Goal: Connect with others: Connect with others

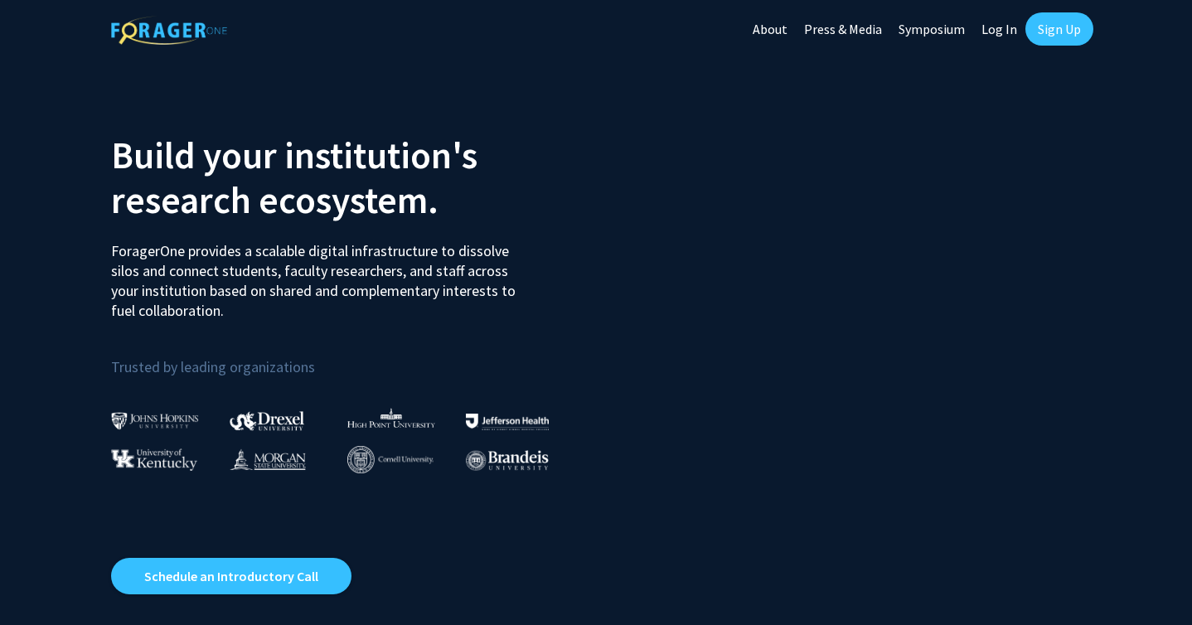
click at [1043, 17] on link "Sign Up" at bounding box center [1059, 28] width 68 height 33
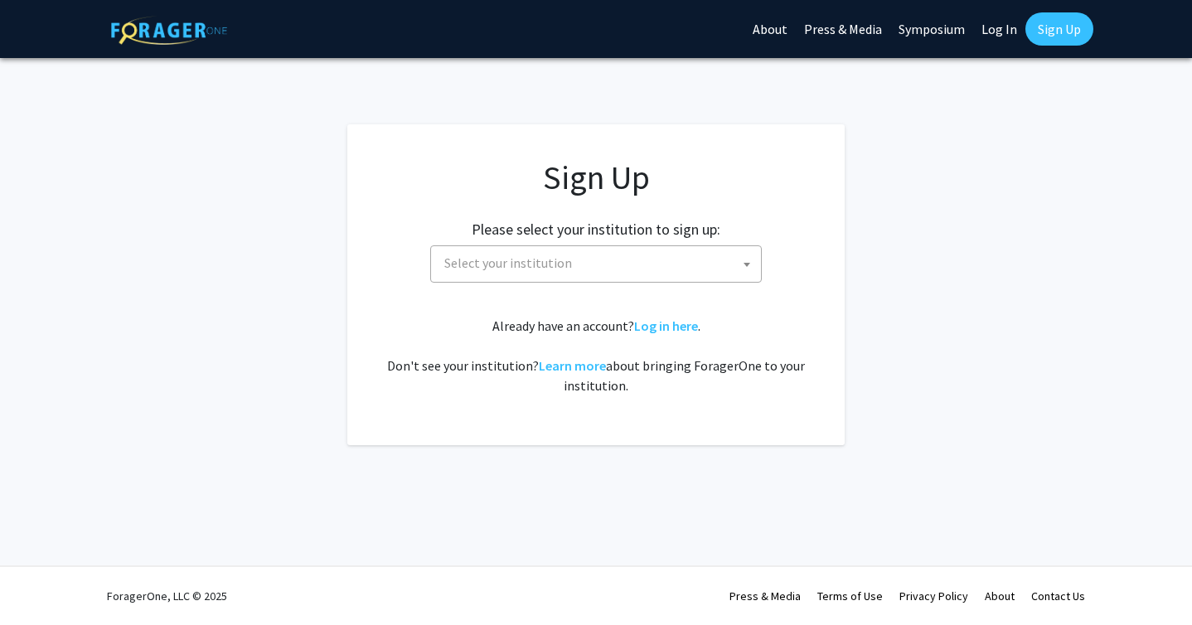
click at [994, 31] on link "Log In" at bounding box center [999, 29] width 52 height 58
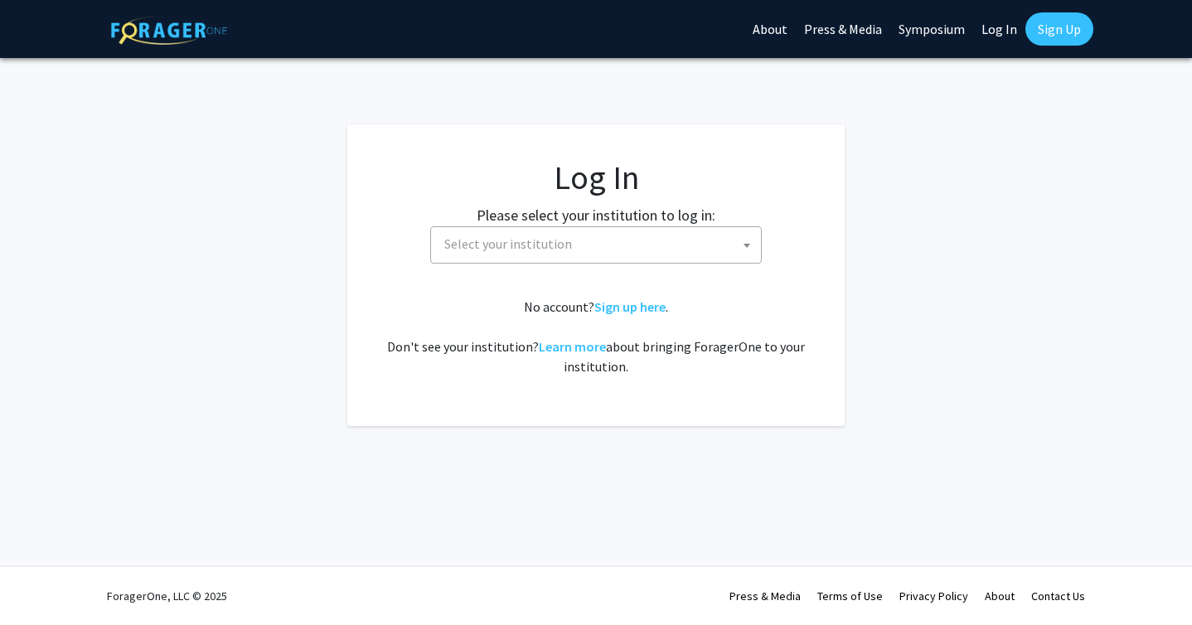
select select
click at [734, 236] on span "Select your institution" at bounding box center [599, 244] width 323 height 34
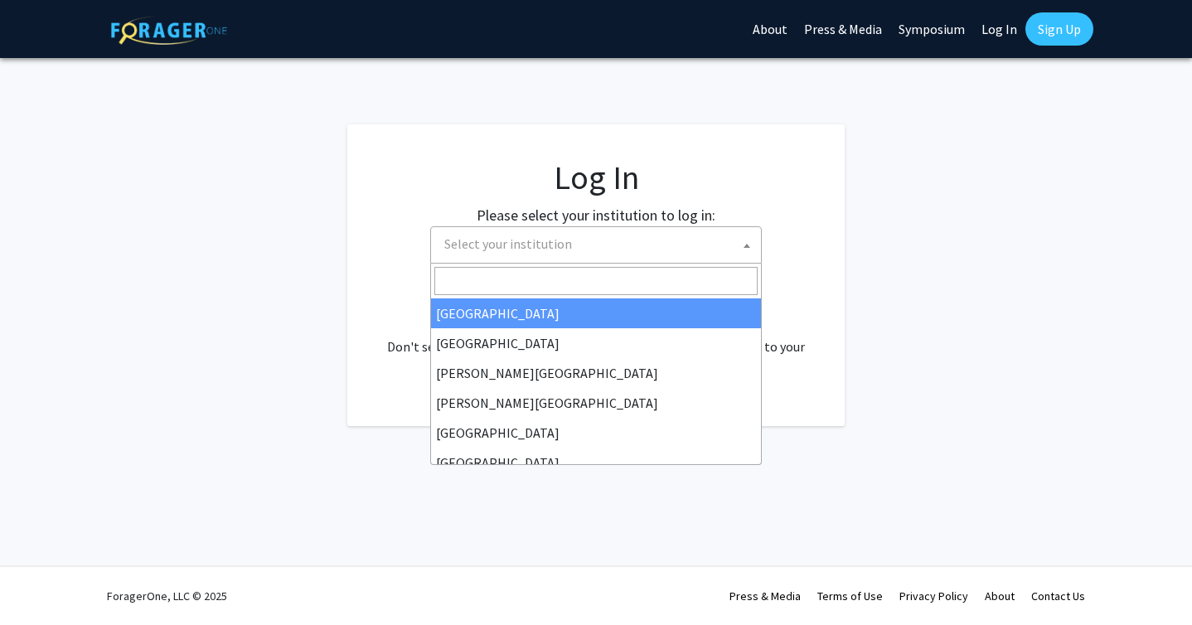
click at [671, 277] on input "Search" at bounding box center [595, 281] width 323 height 28
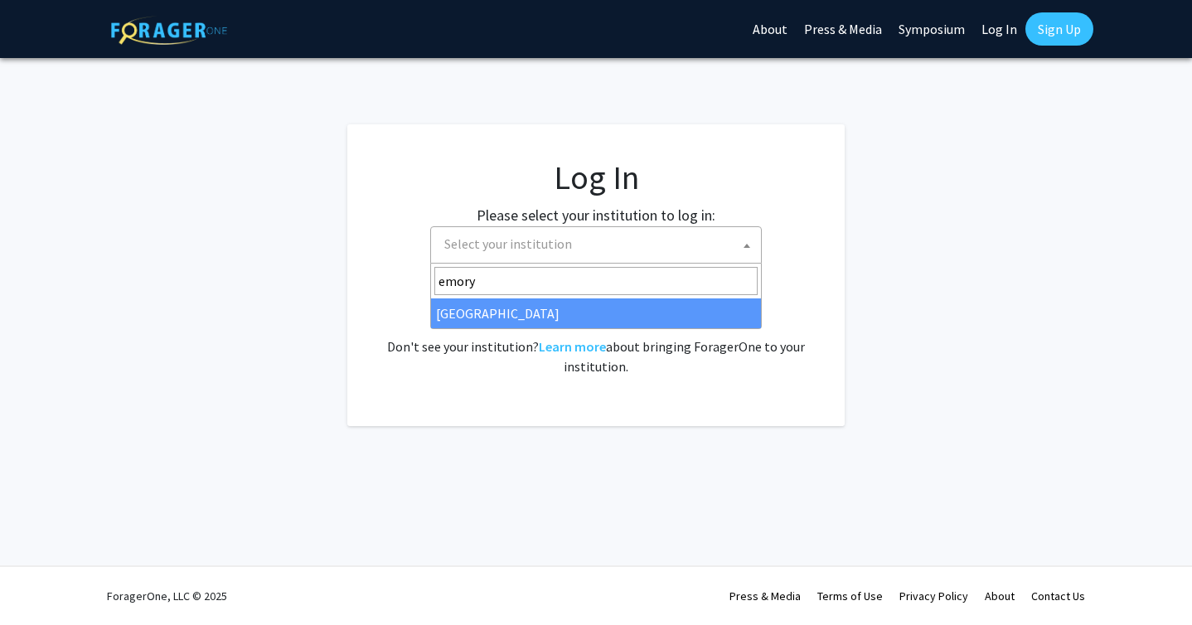
type input "emory"
select select "12"
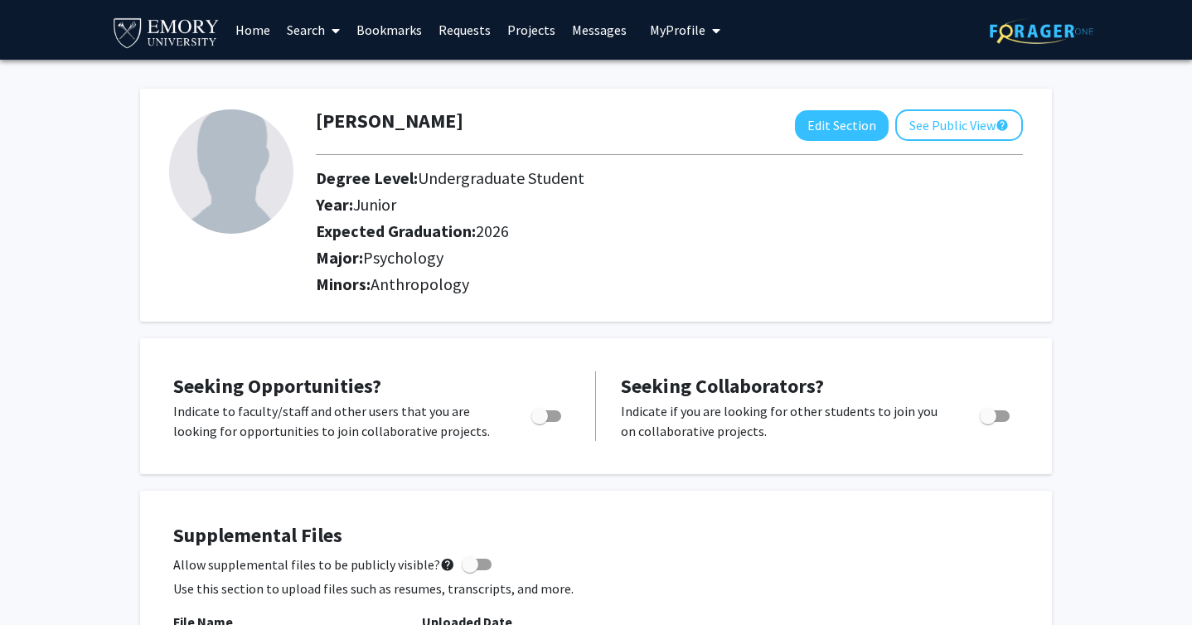
click at [533, 31] on link "Projects" at bounding box center [531, 30] width 65 height 58
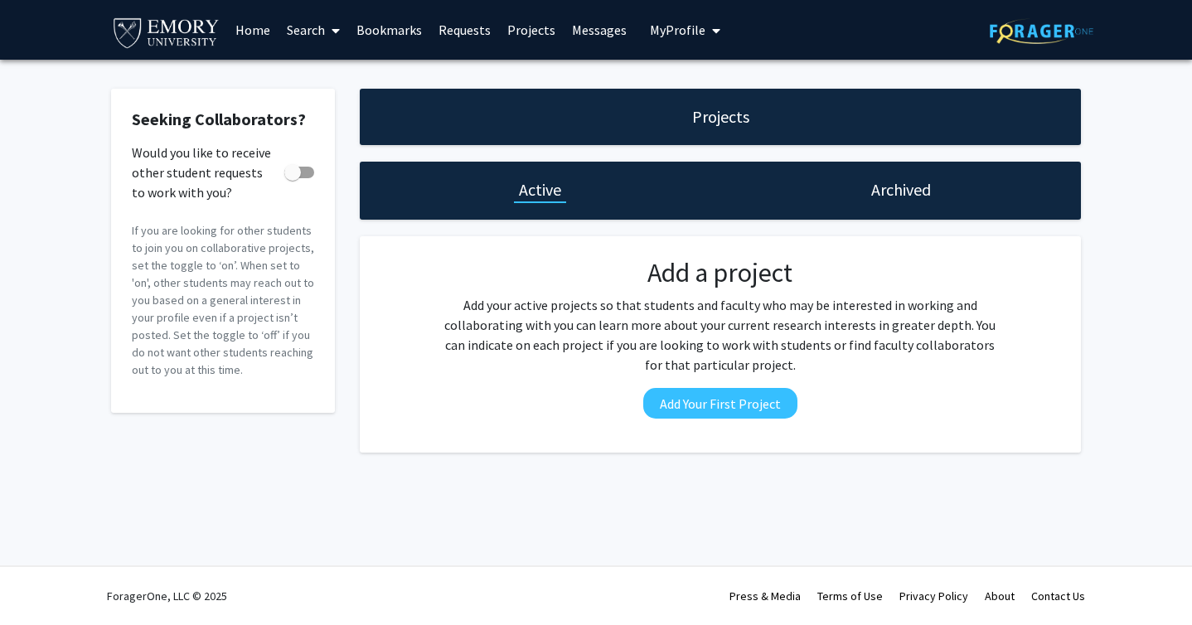
click at [637, 101] on div "Projects" at bounding box center [720, 117] width 721 height 56
click at [715, 111] on h1 "Projects" at bounding box center [720, 116] width 57 height 23
click at [308, 33] on link "Search" at bounding box center [314, 30] width 70 height 58
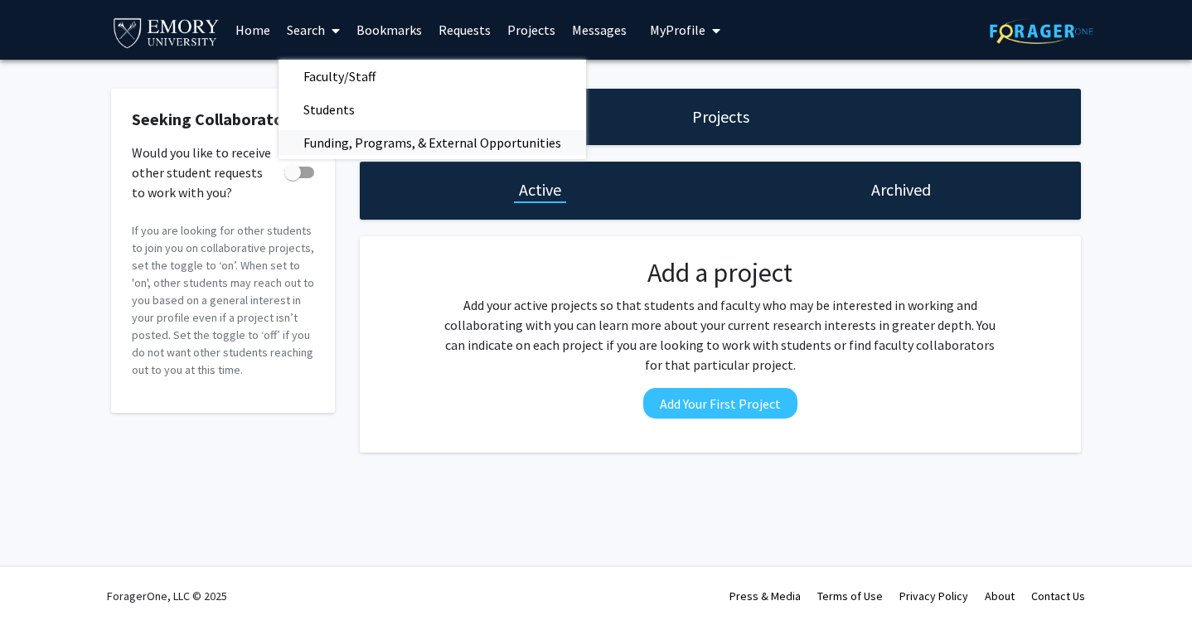
click at [385, 136] on span "Funding, Programs, & External Opportunities" at bounding box center [433, 142] width 308 height 33
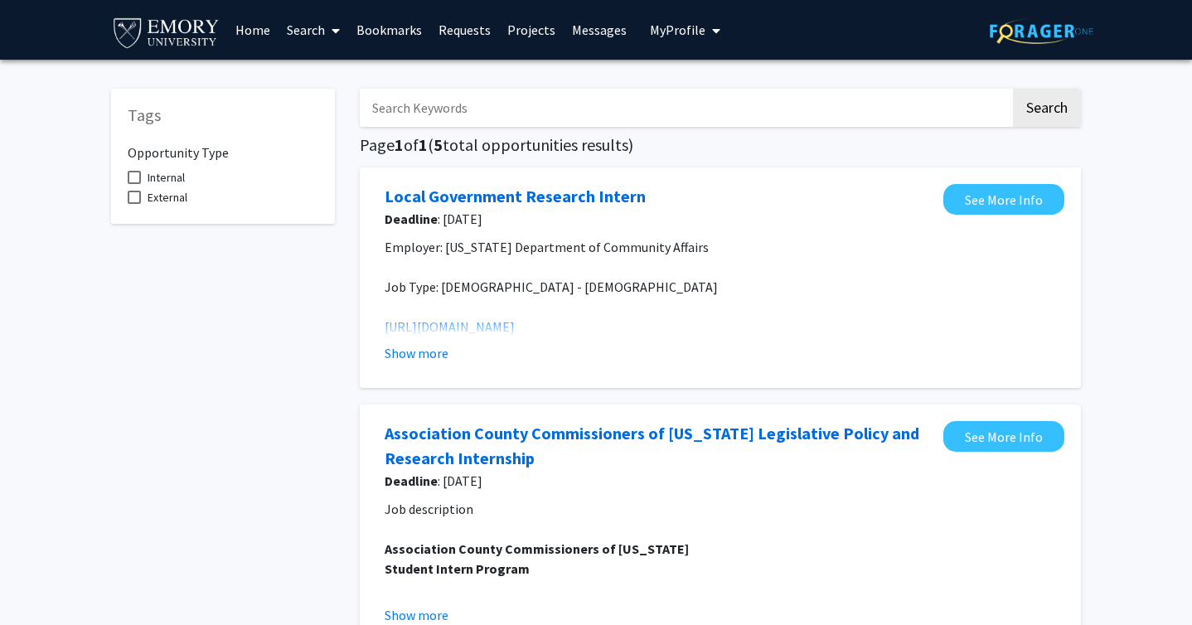
click at [265, 31] on link "Home" at bounding box center [252, 30] width 51 height 58
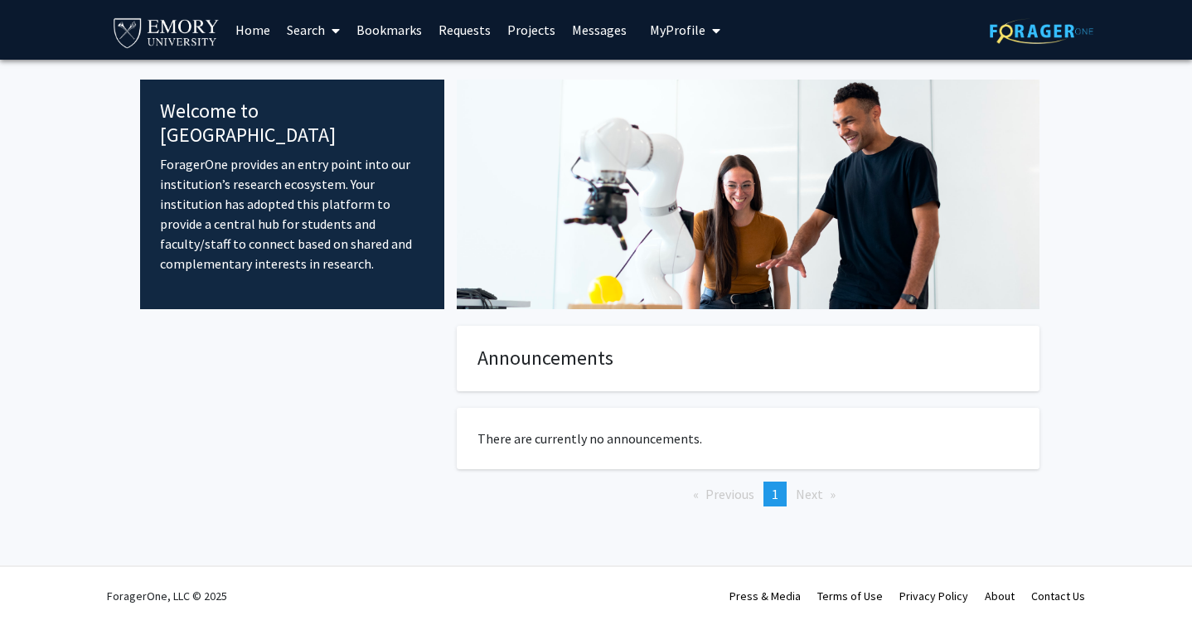
click at [380, 370] on div at bounding box center [292, 443] width 304 height 234
click at [300, 36] on link "Search" at bounding box center [314, 30] width 70 height 58
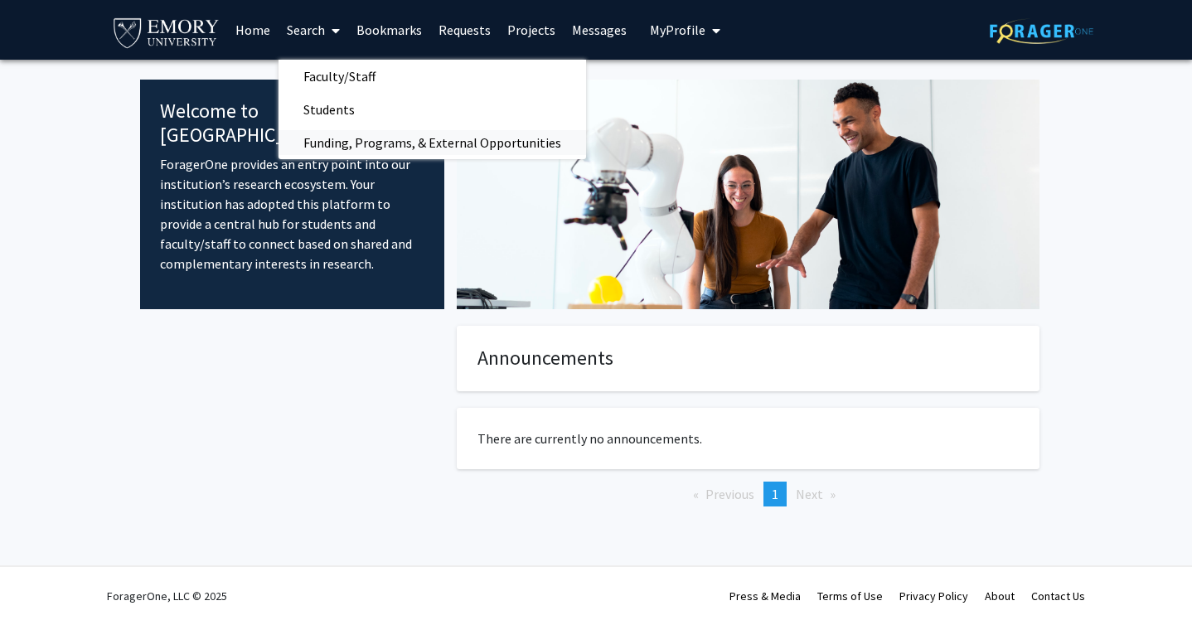
click at [357, 133] on span "Funding, Programs, & External Opportunities" at bounding box center [433, 142] width 308 height 33
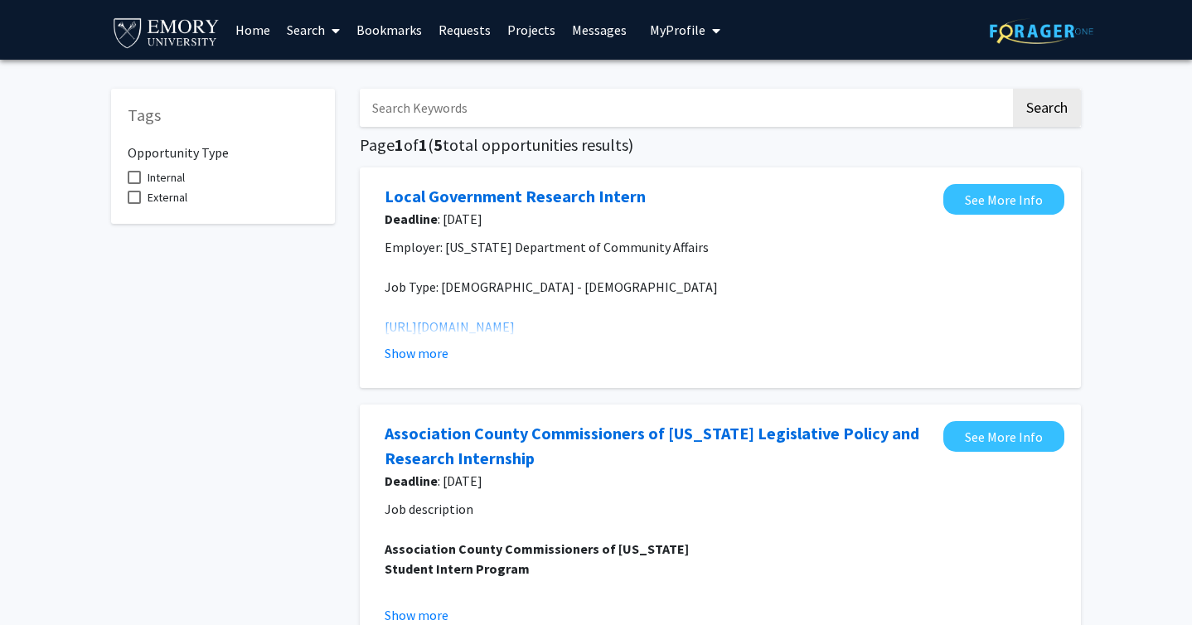
click at [308, 36] on link "Search" at bounding box center [314, 30] width 70 height 58
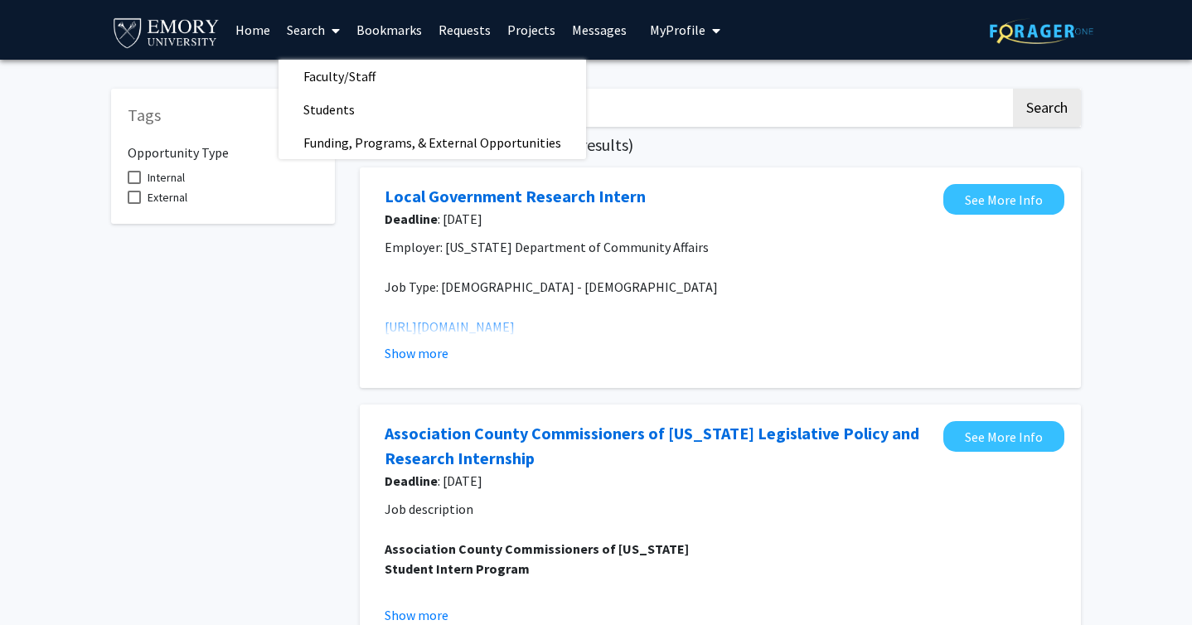
click at [391, 18] on link "Bookmarks" at bounding box center [389, 30] width 82 height 58
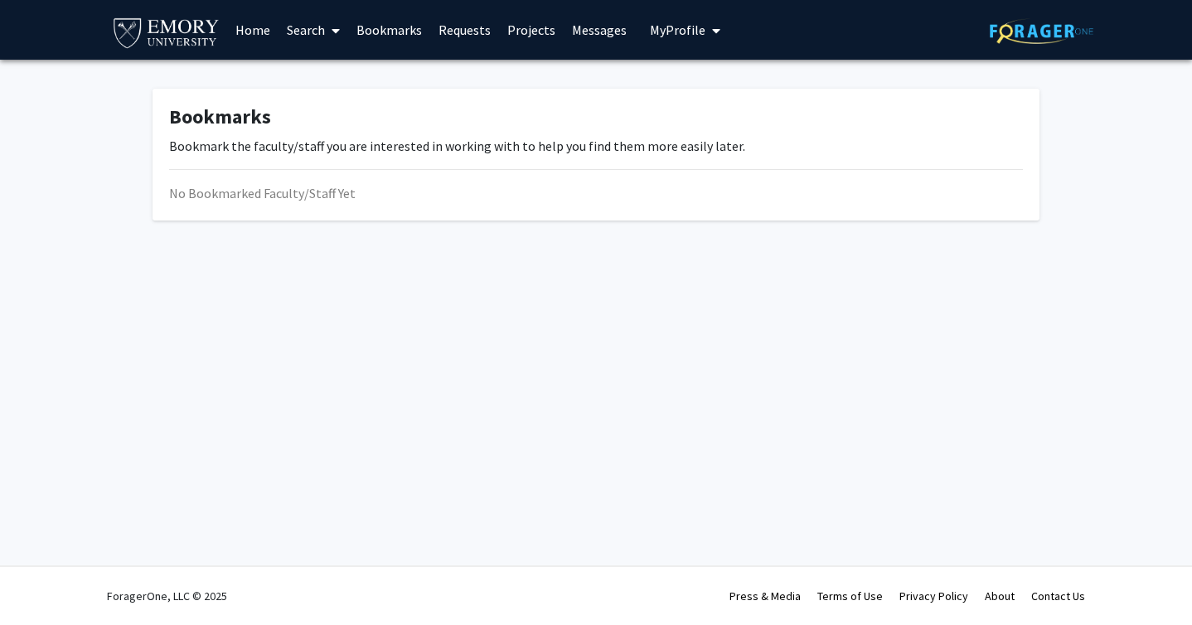
click at [468, 29] on link "Requests" at bounding box center [464, 30] width 69 height 58
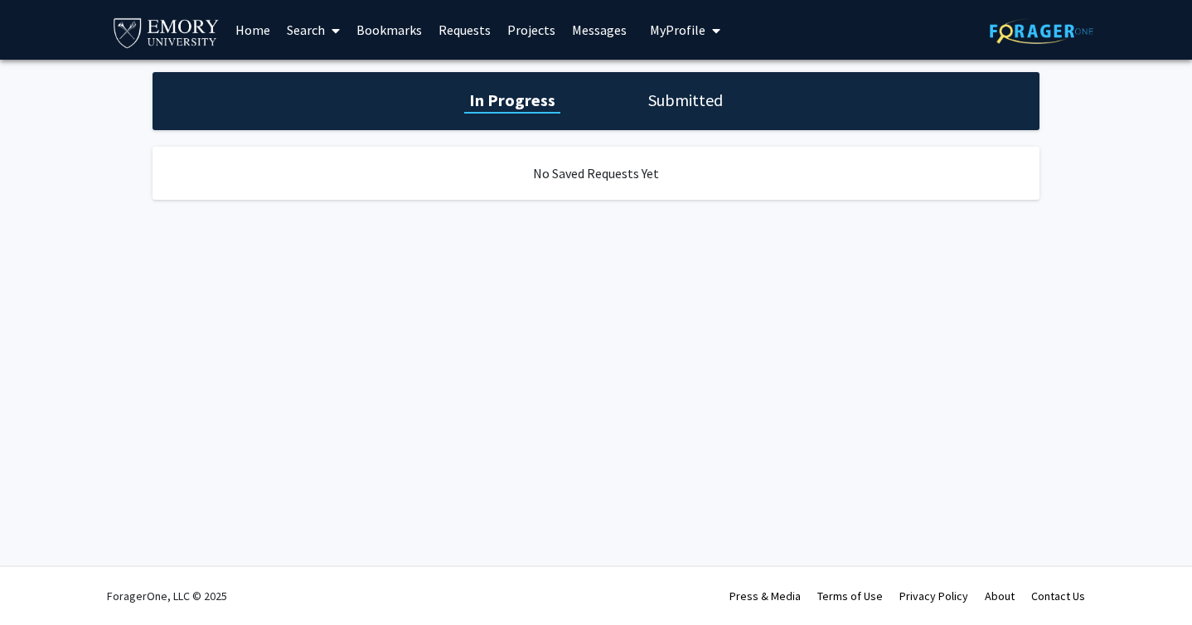
click at [526, 25] on link "Projects" at bounding box center [531, 30] width 65 height 58
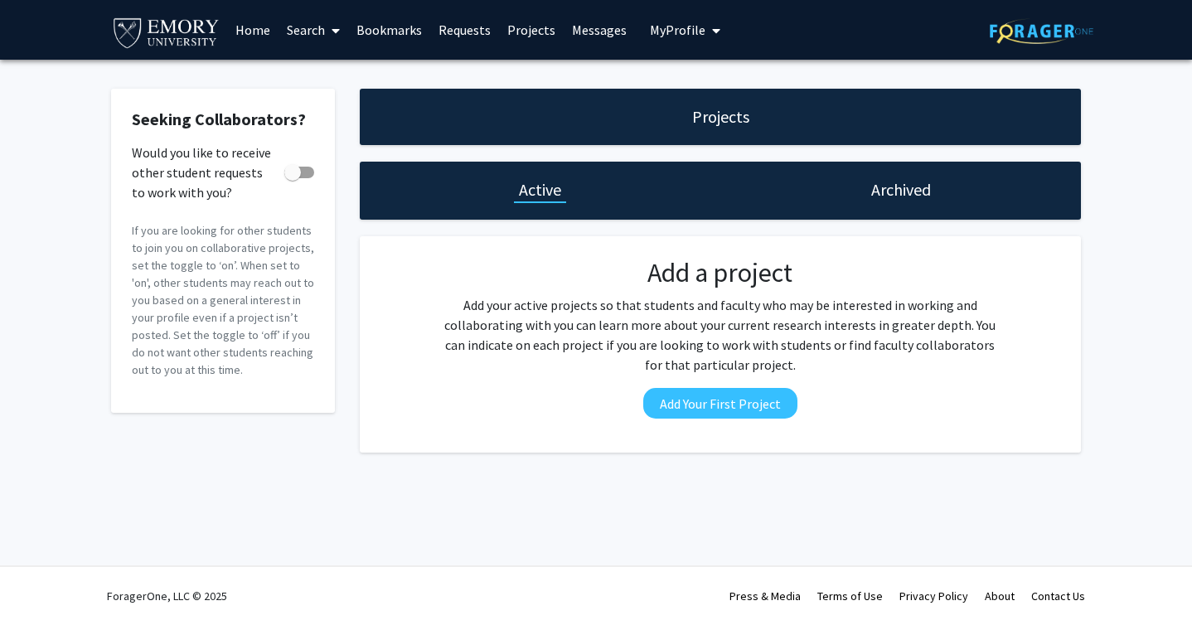
click at [249, 30] on link "Home" at bounding box center [252, 30] width 51 height 58
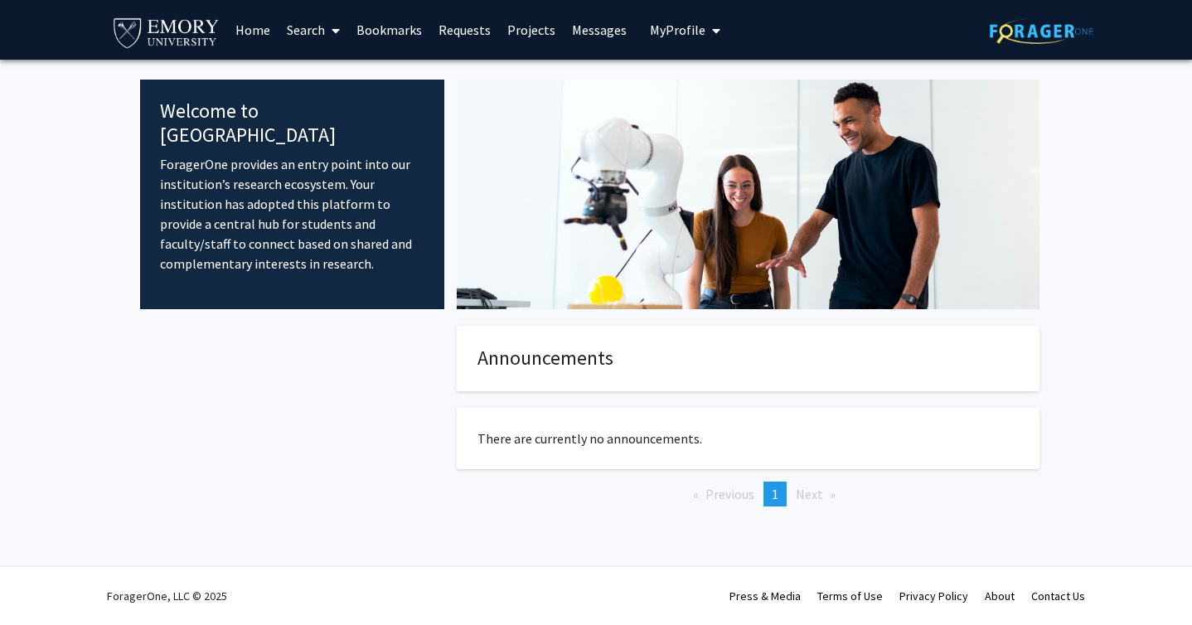
click at [311, 25] on link "Search" at bounding box center [314, 30] width 70 height 58
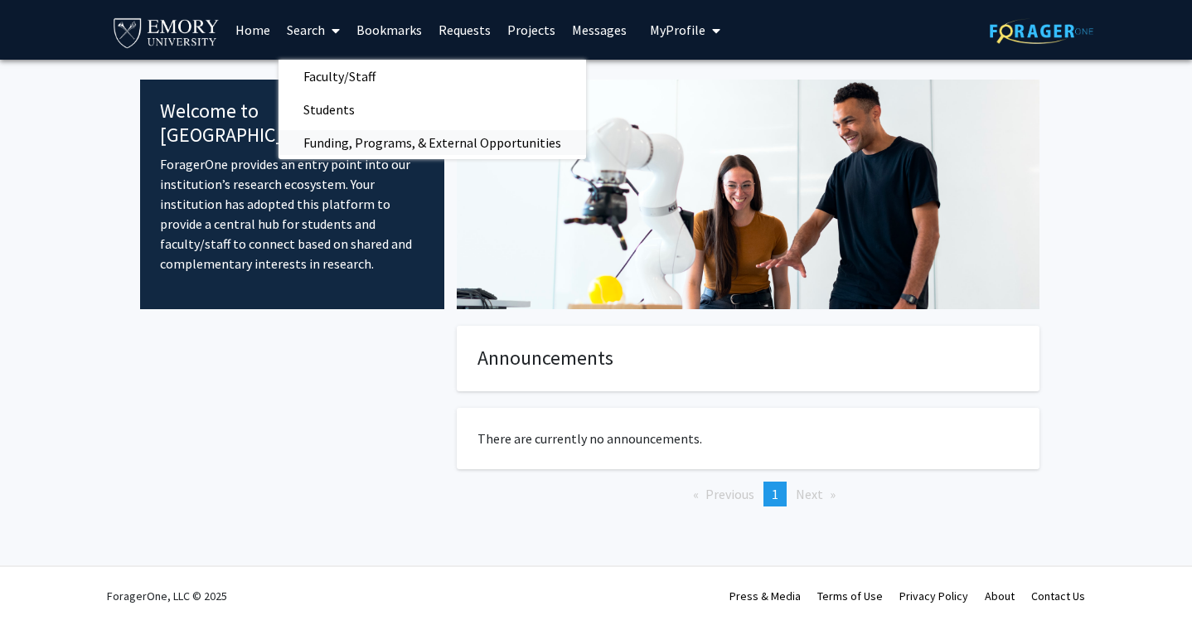
click at [370, 147] on span "Funding, Programs, & External Opportunities" at bounding box center [433, 142] width 308 height 33
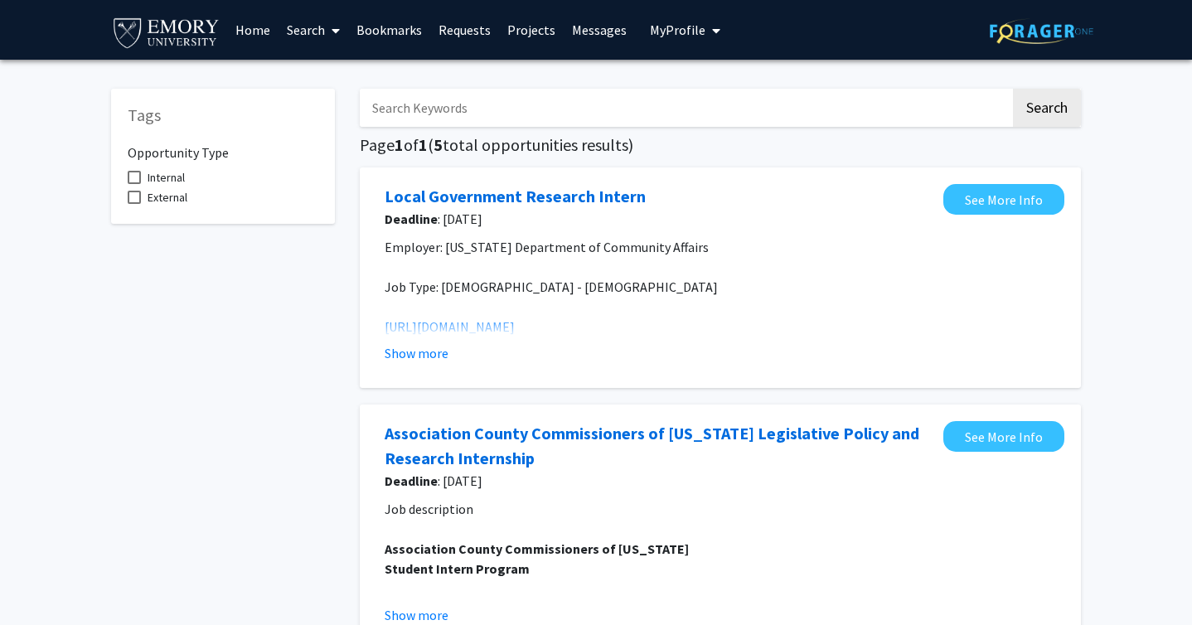
click at [681, 34] on span "My Profile" at bounding box center [678, 30] width 56 height 17
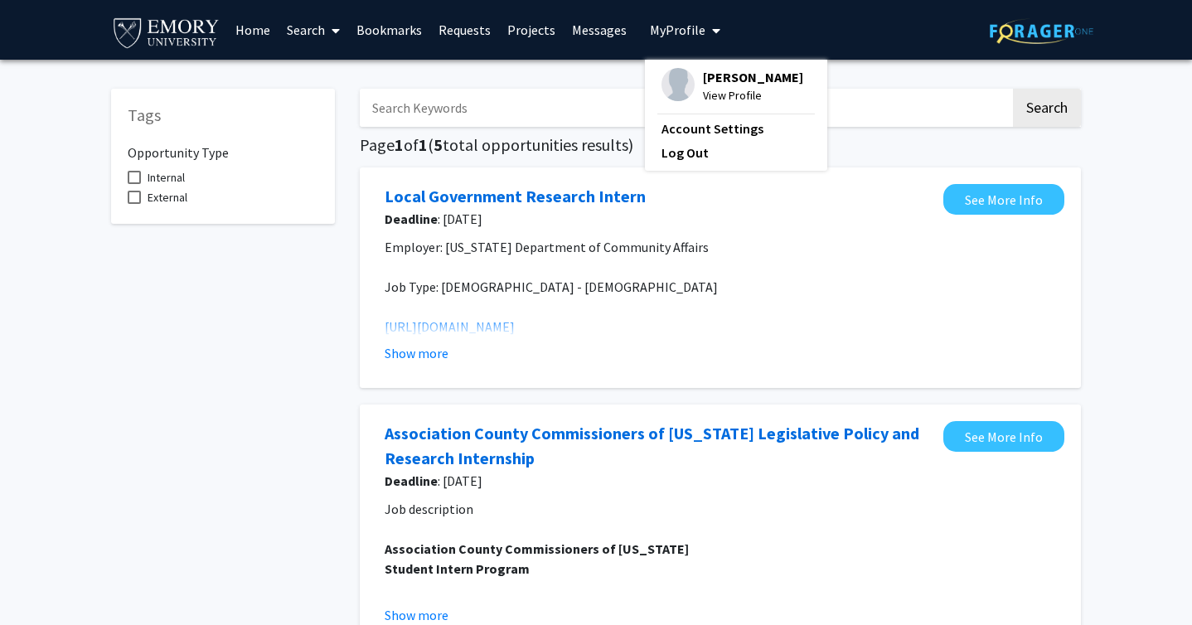
click at [526, 21] on link "Projects" at bounding box center [531, 30] width 65 height 58
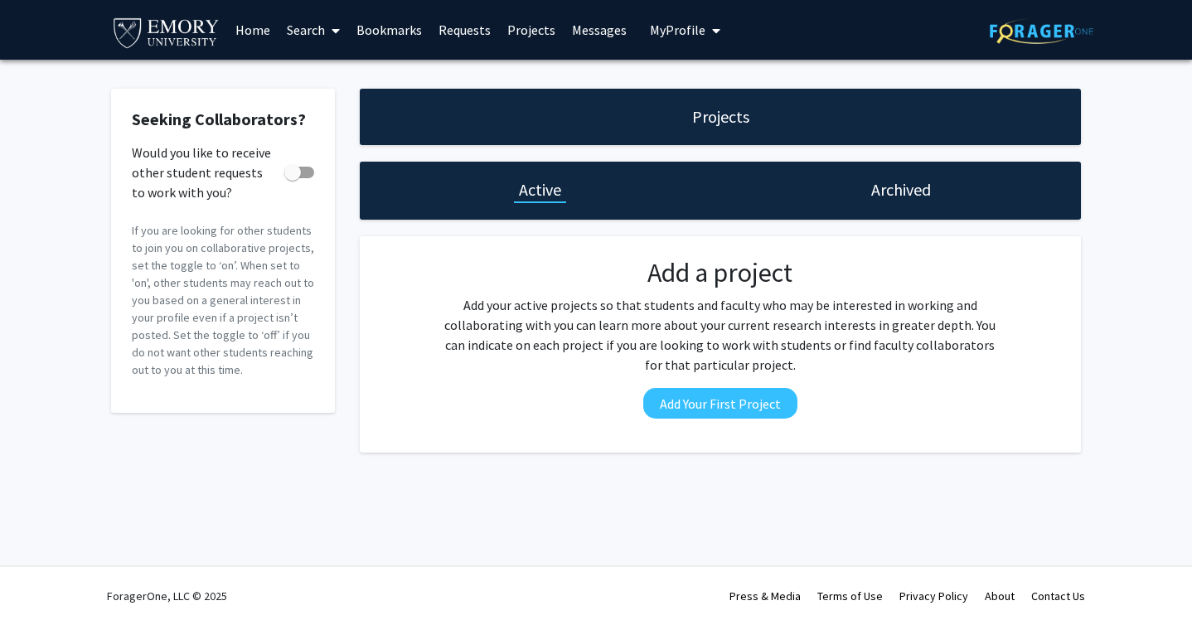
click at [623, 115] on div "Projects" at bounding box center [720, 117] width 721 height 56
click at [464, 29] on link "Requests" at bounding box center [464, 30] width 69 height 58
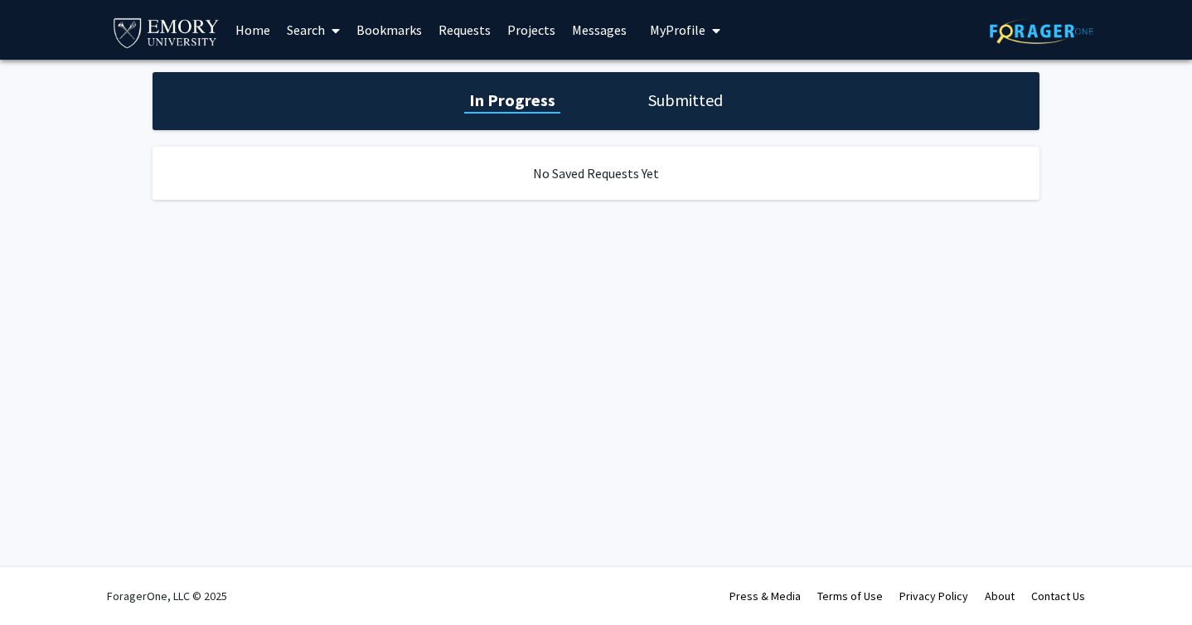
click at [409, 29] on link "Bookmarks" at bounding box center [389, 30] width 82 height 58
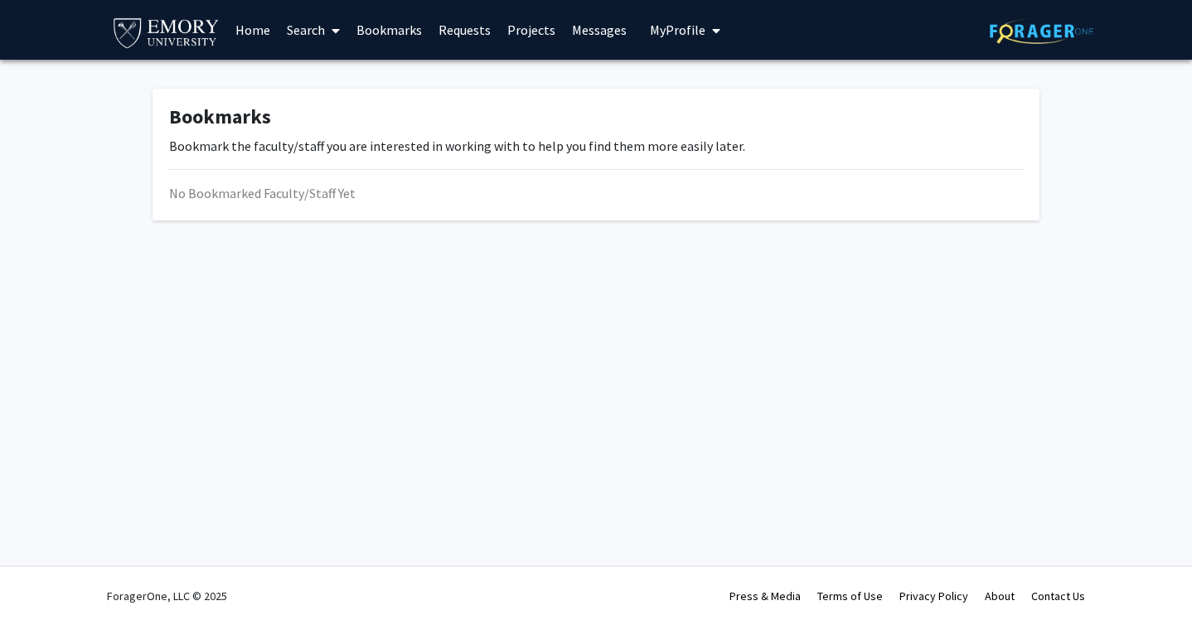
click at [316, 26] on link "Search" at bounding box center [314, 30] width 70 height 58
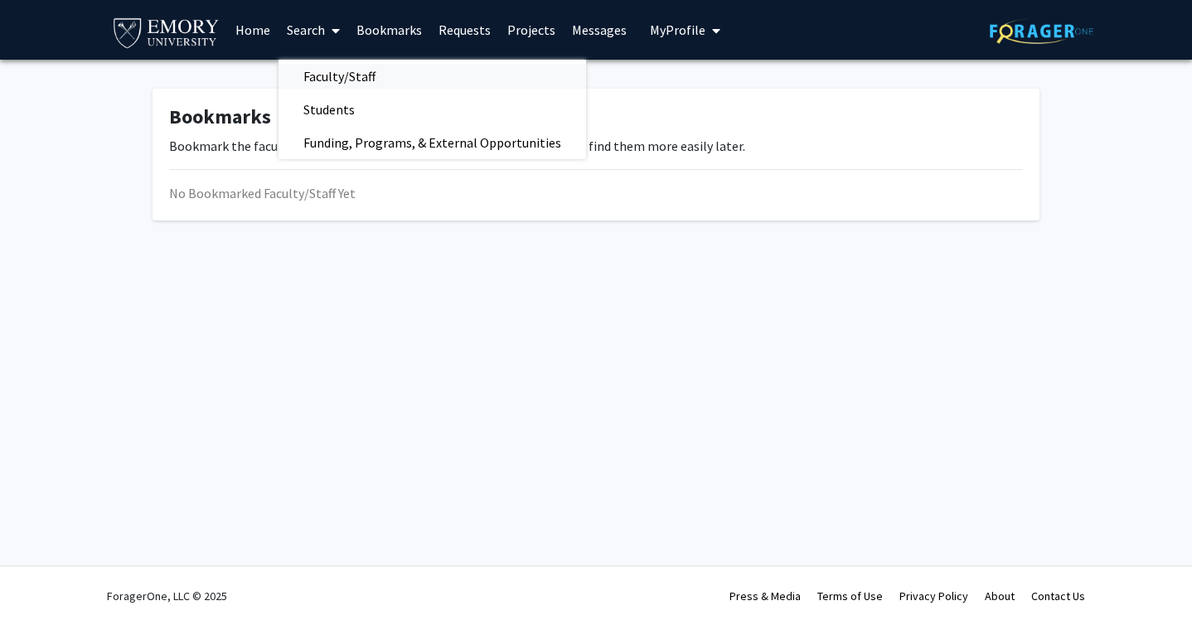
click at [361, 72] on span "Faculty/Staff" at bounding box center [340, 76] width 122 height 33
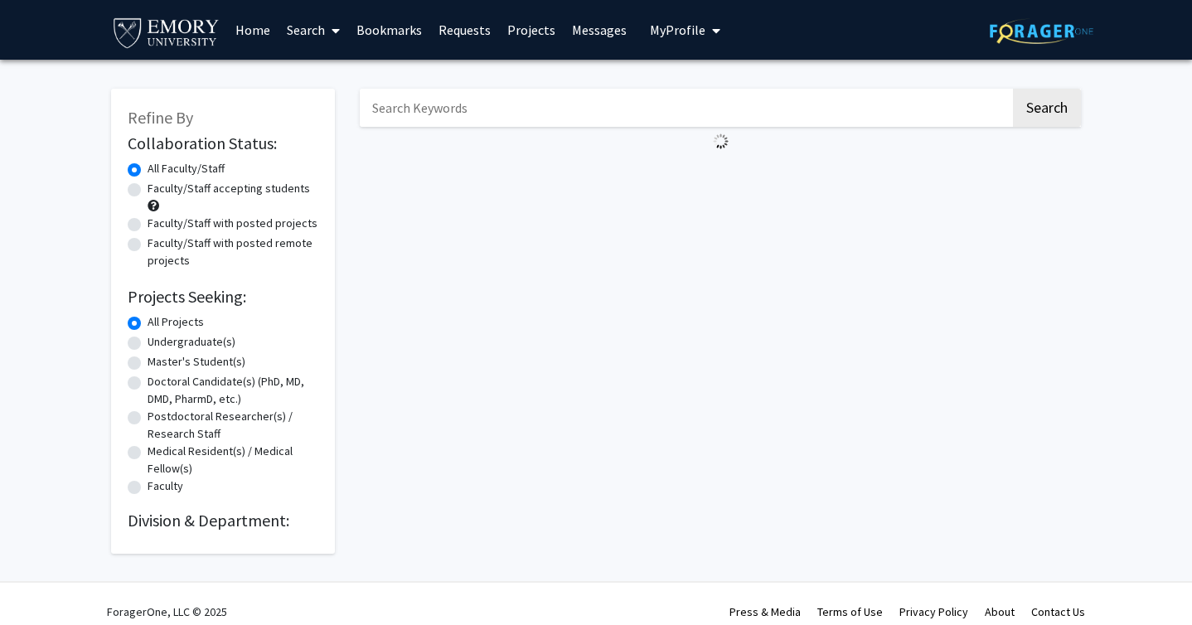
click at [429, 109] on input "Search Keywords" at bounding box center [685, 108] width 651 height 38
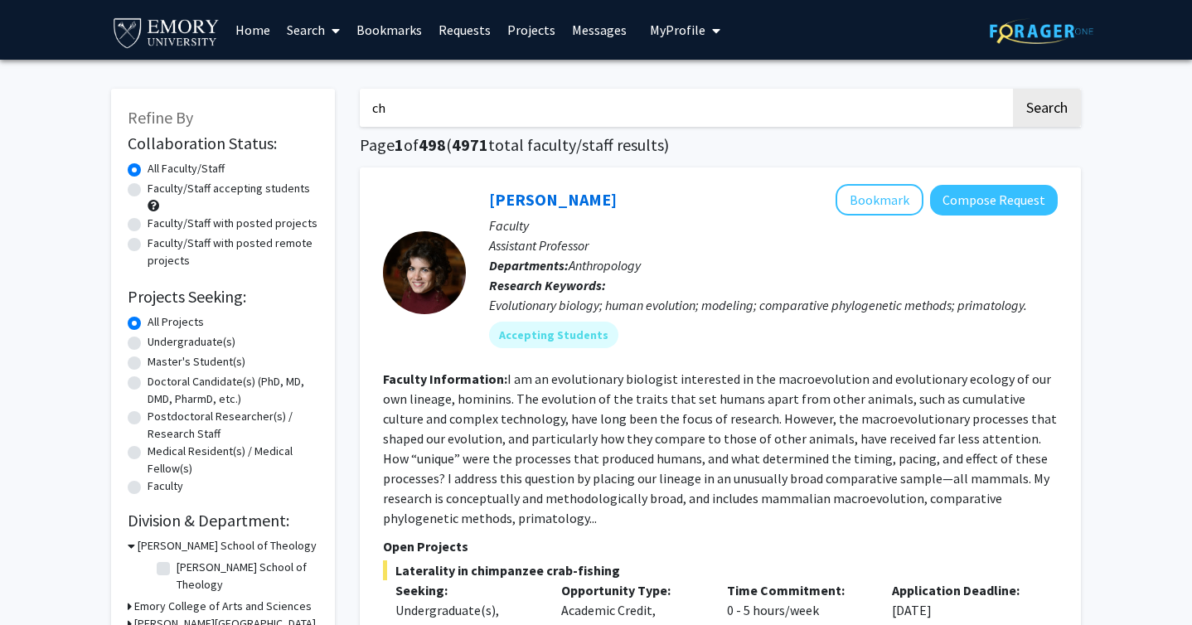
type input "c"
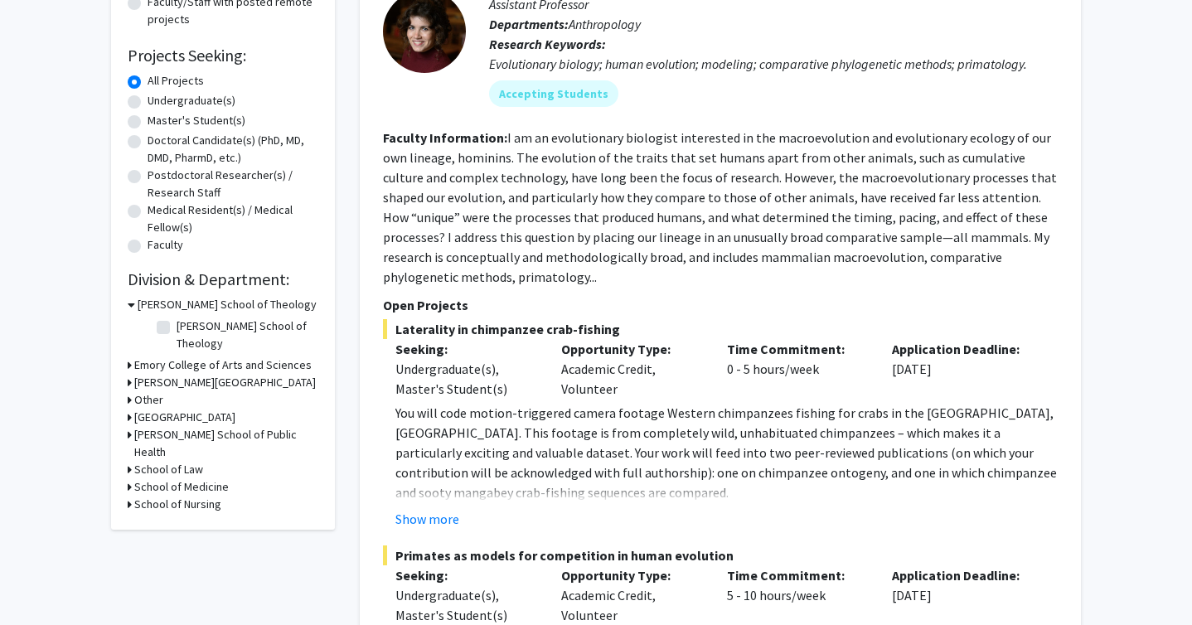
scroll to position [258, 0]
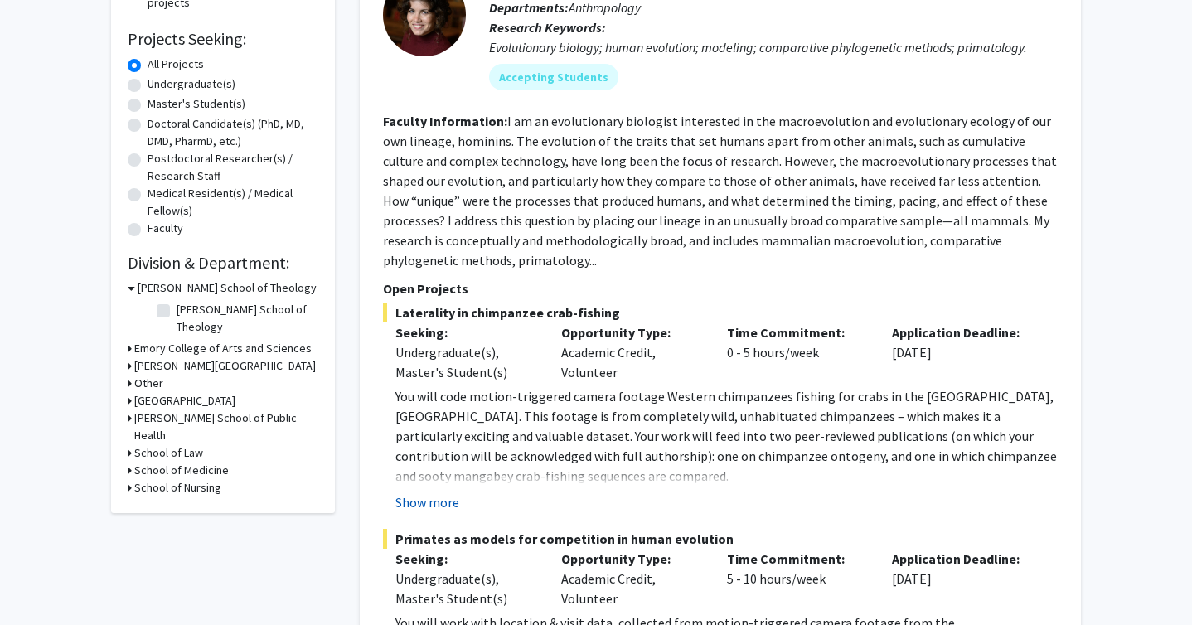
click at [428, 502] on button "Show more" at bounding box center [427, 502] width 64 height 20
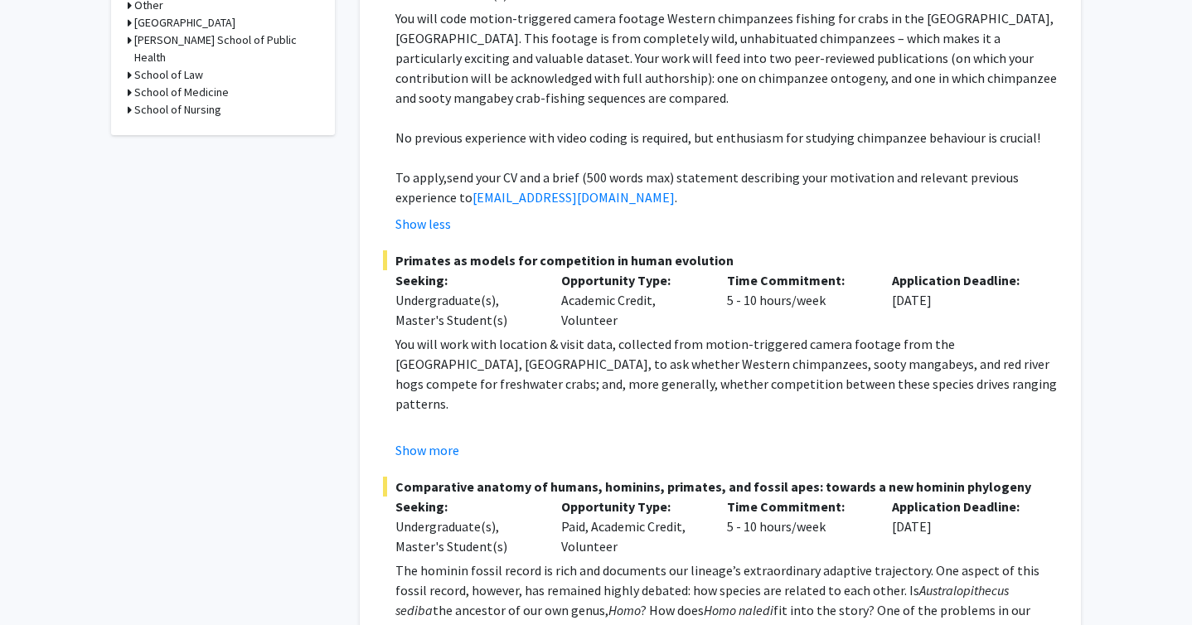
scroll to position [637, 0]
click at [440, 448] on button "Show more" at bounding box center [427, 448] width 64 height 20
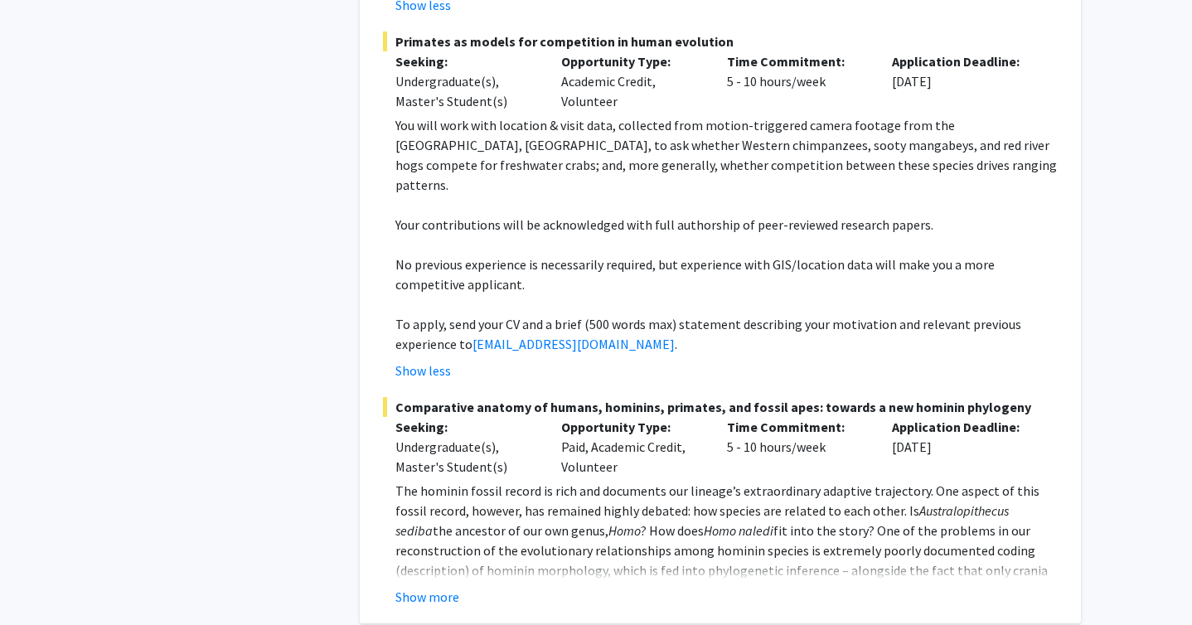
scroll to position [858, 0]
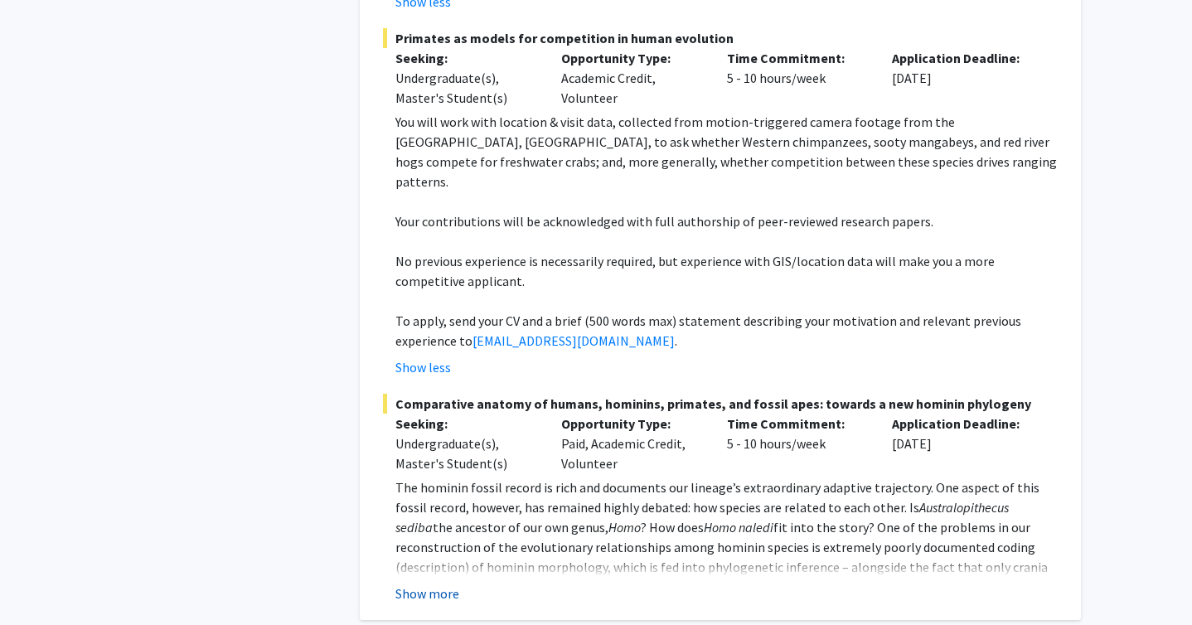
click at [436, 584] on button "Show more" at bounding box center [427, 594] width 64 height 20
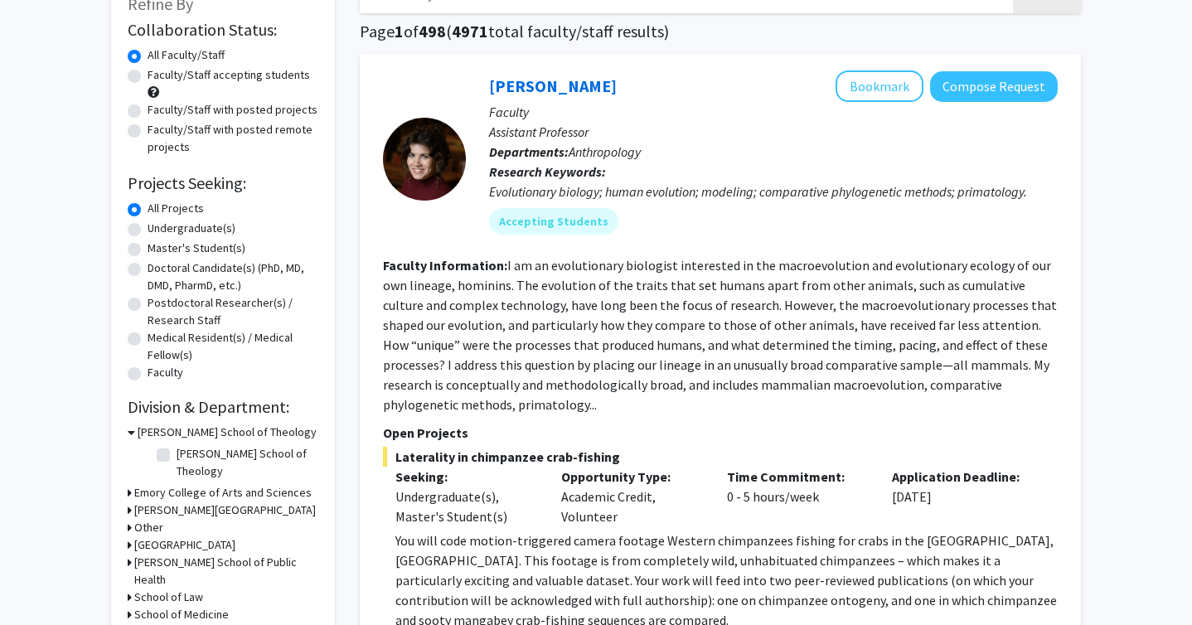
scroll to position [96, 0]
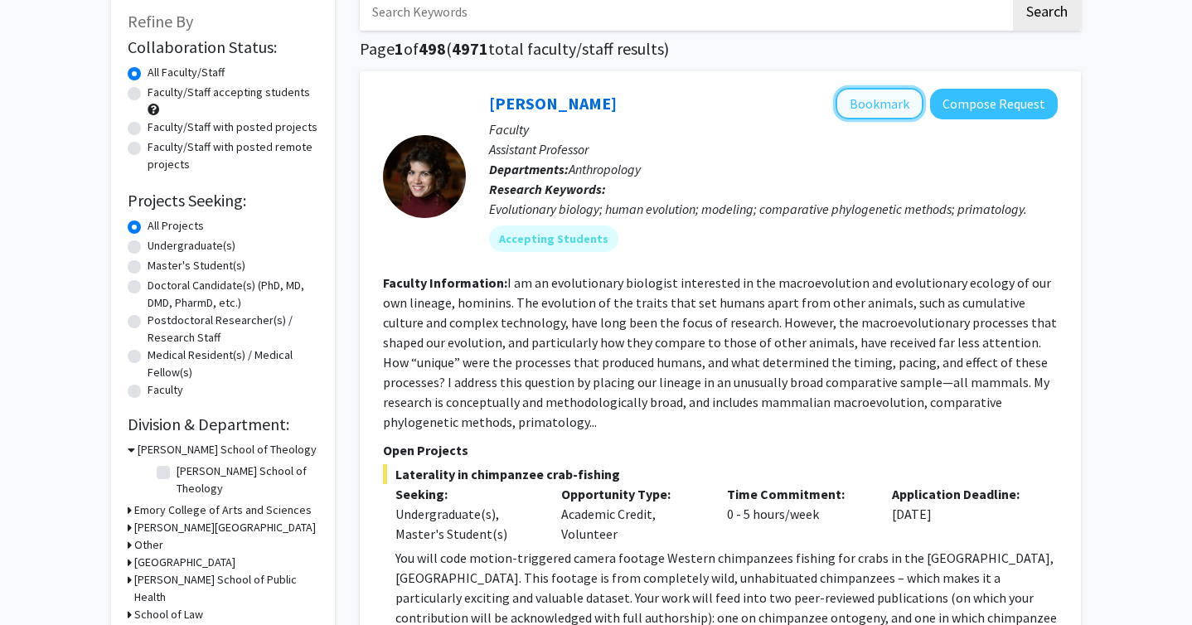
click at [872, 109] on button "Bookmark" at bounding box center [880, 103] width 88 height 31
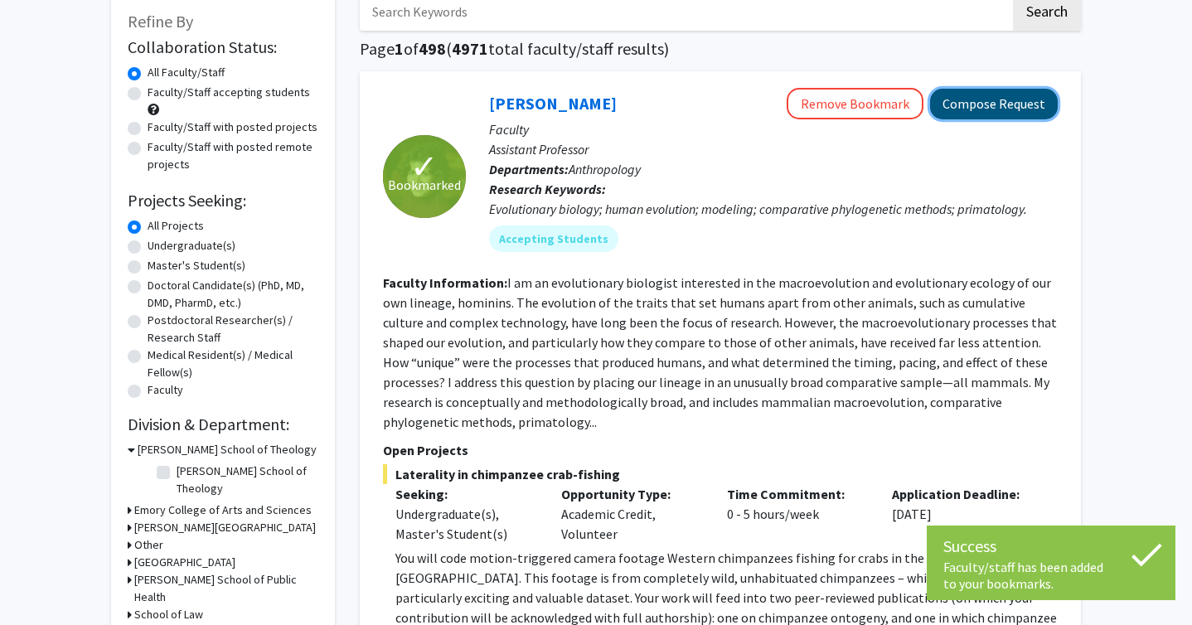
click at [976, 103] on button "Compose Request" at bounding box center [994, 104] width 128 height 31
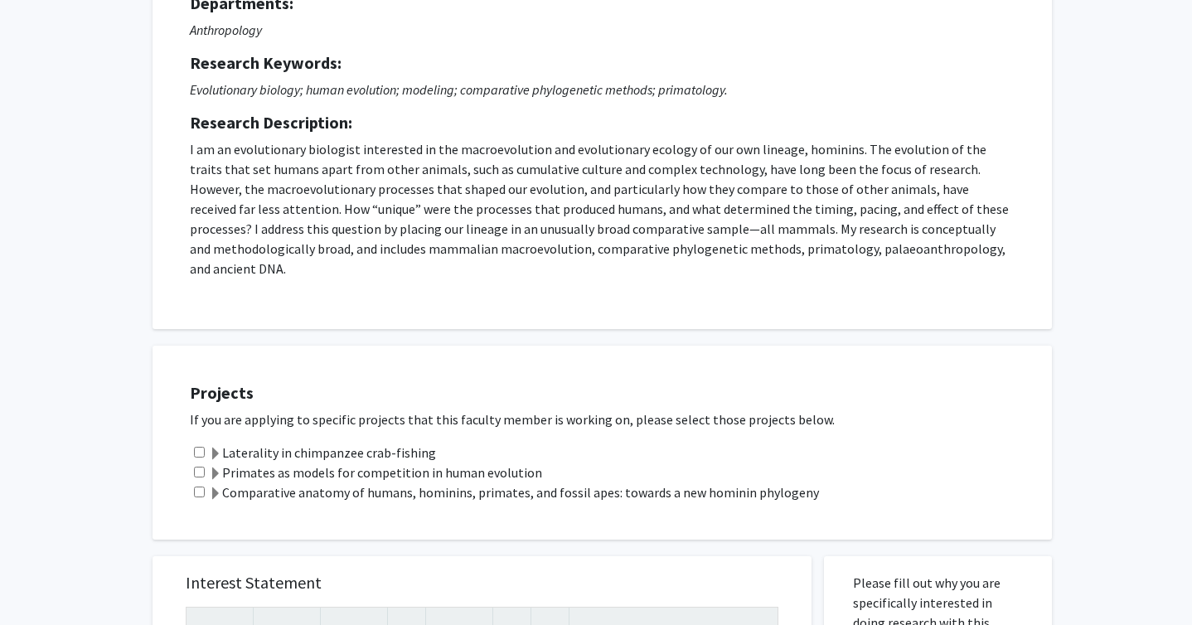
scroll to position [196, 0]
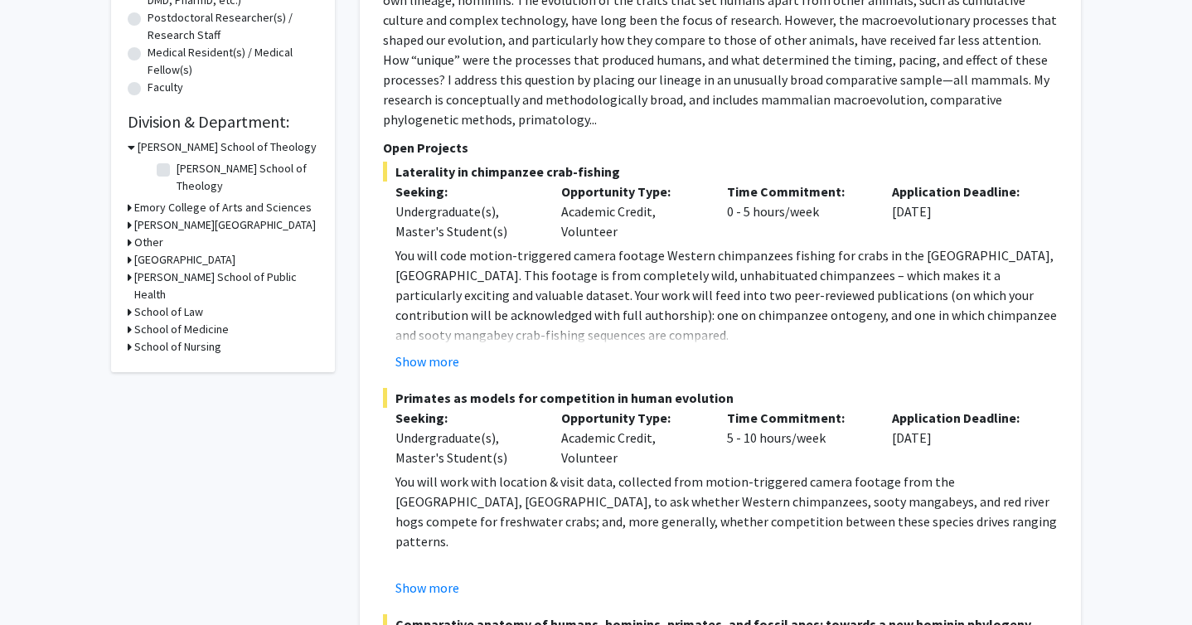
scroll to position [409, 0]
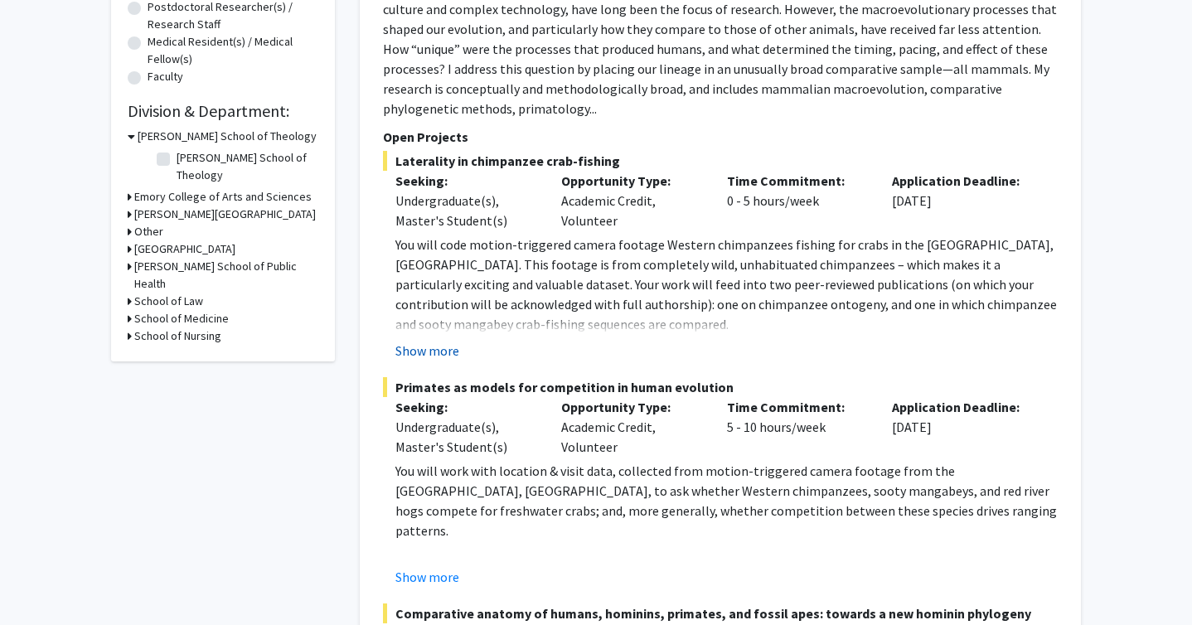
click at [439, 350] on button "Show more" at bounding box center [427, 351] width 64 height 20
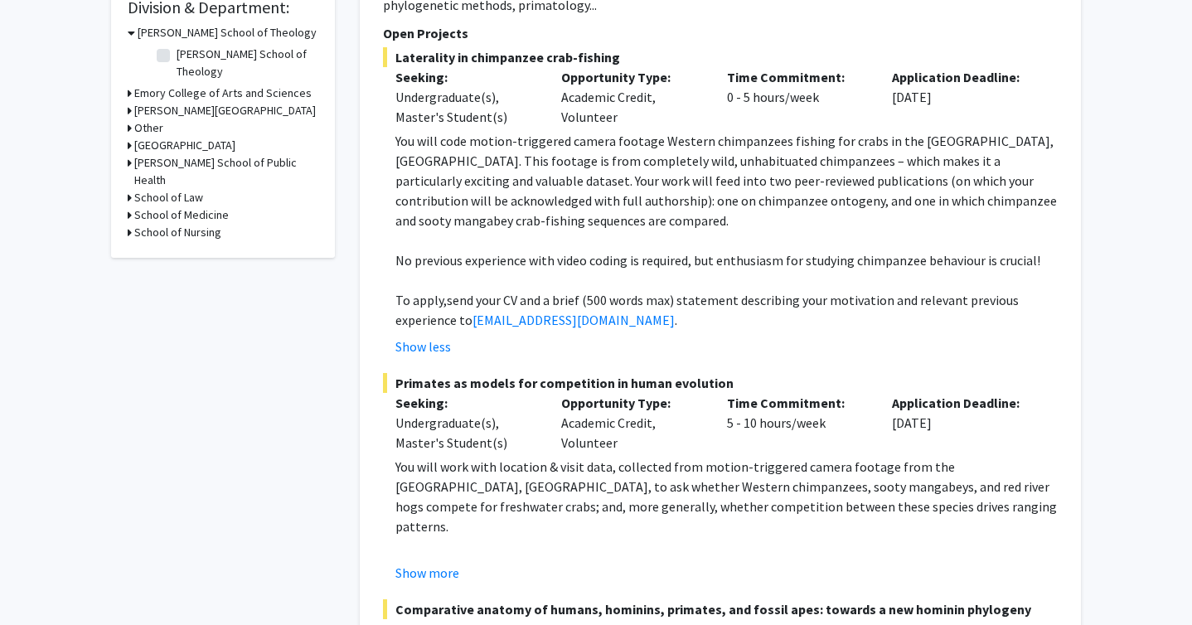
scroll to position [511, 0]
